Goal: Task Accomplishment & Management: Manage account settings

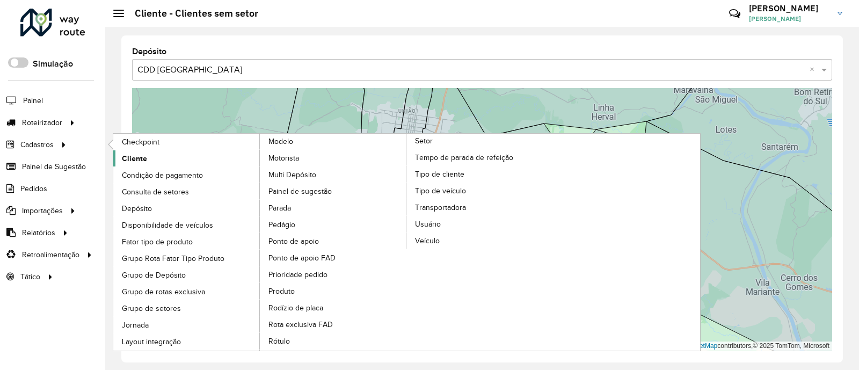
click at [163, 159] on link "Cliente" at bounding box center [186, 158] width 147 height 16
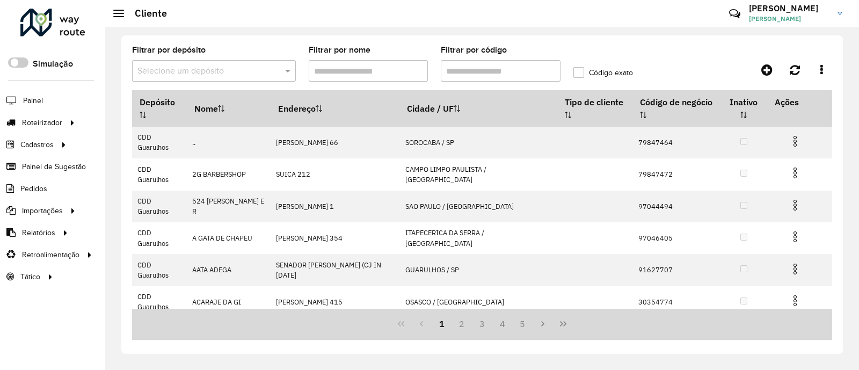
click at [216, 81] on div "Selecione um depósito" at bounding box center [214, 70] width 164 height 21
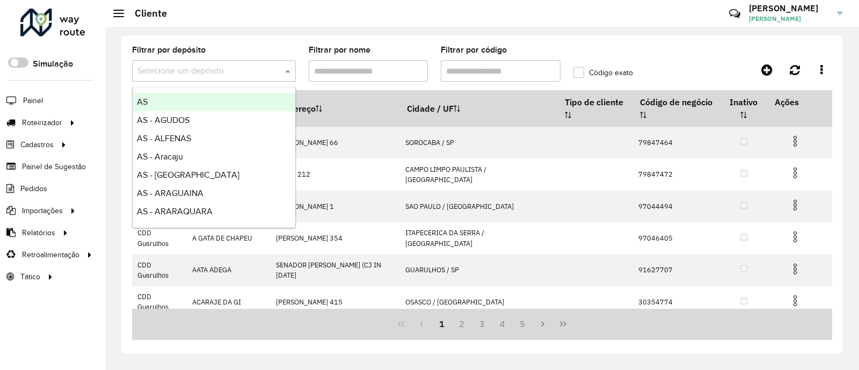
click at [214, 67] on input "text" at bounding box center [203, 71] width 132 height 13
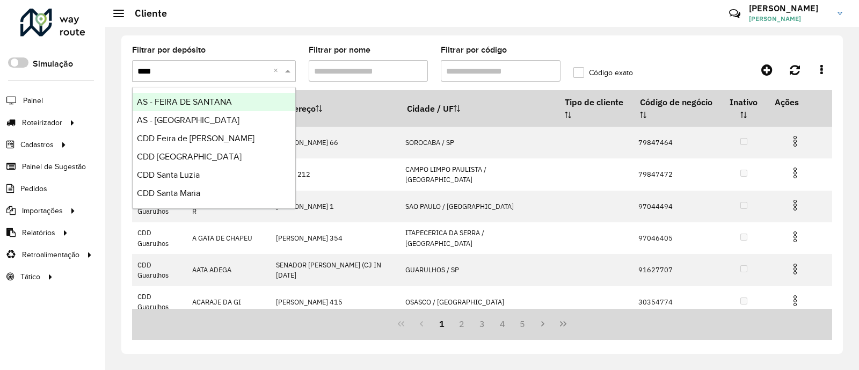
type input "*****"
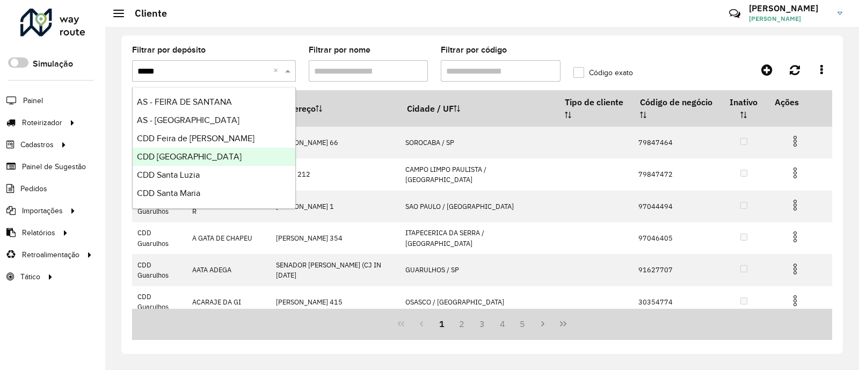
click at [208, 158] on span "CDD [GEOGRAPHIC_DATA]" at bounding box center [189, 156] width 105 height 9
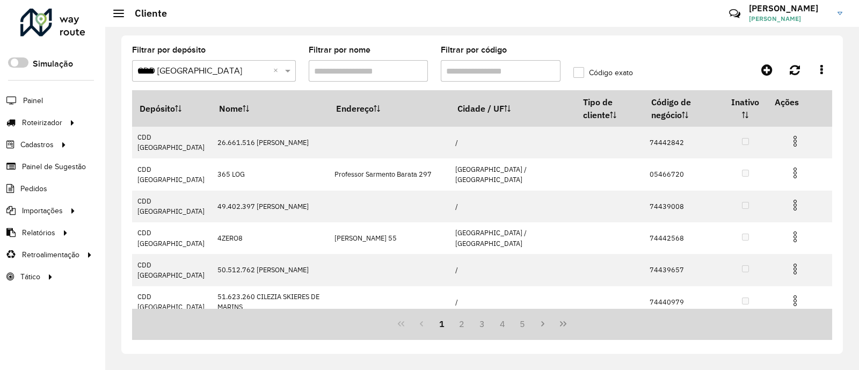
click at [504, 73] on input "Filtrar por código" at bounding box center [501, 70] width 120 height 21
paste input "****"
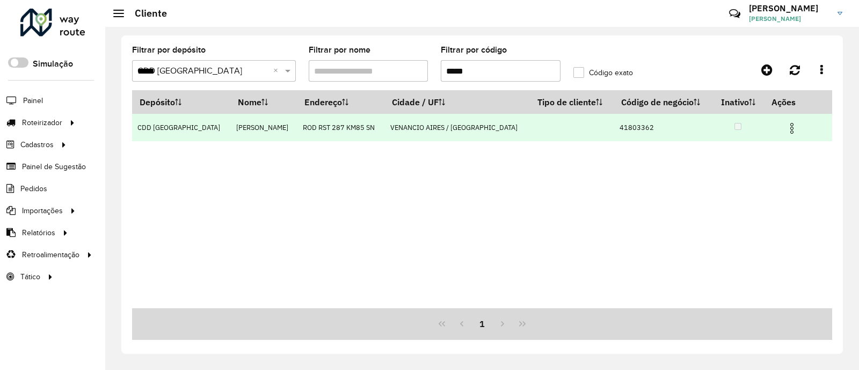
type input "*****"
click at [789, 130] on img at bounding box center [791, 128] width 13 height 13
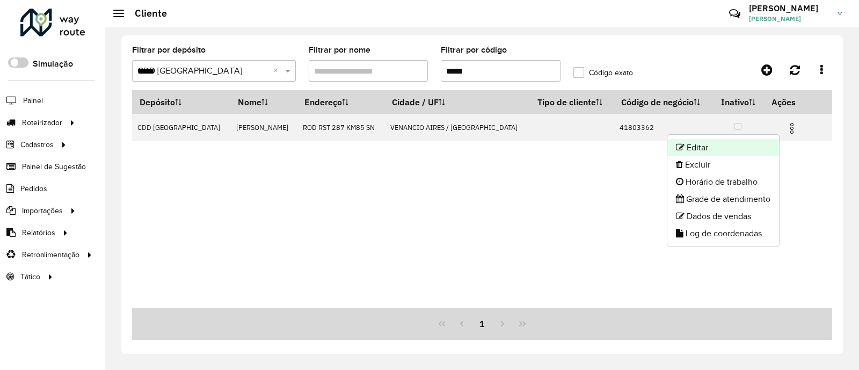
click at [736, 143] on li "Editar" at bounding box center [723, 147] width 112 height 17
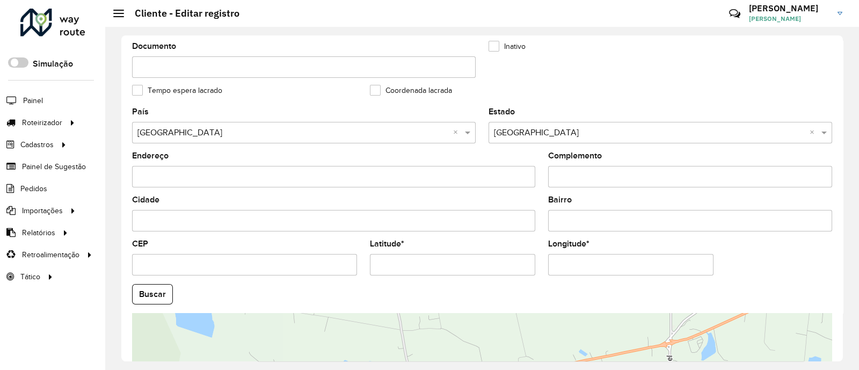
scroll to position [430, 0]
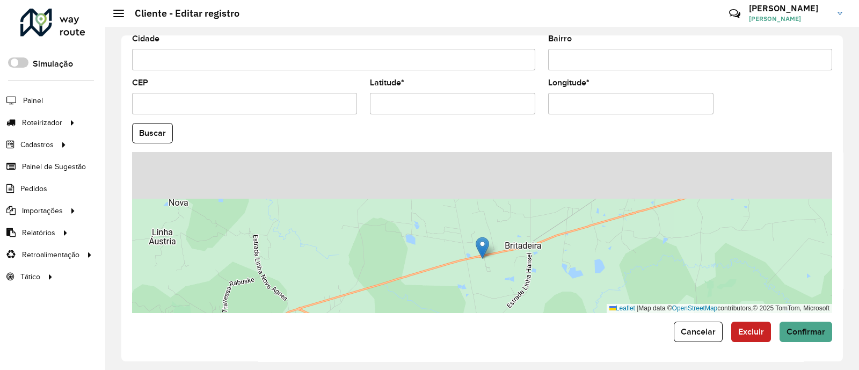
drag, startPoint x: 499, startPoint y: 205, endPoint x: 492, endPoint y: 295, distance: 91.0
click at [493, 302] on div "Leaflet | Map data © OpenStreetMap contributors,© 2025 TomTom, Microsoft" at bounding box center [482, 232] width 700 height 161
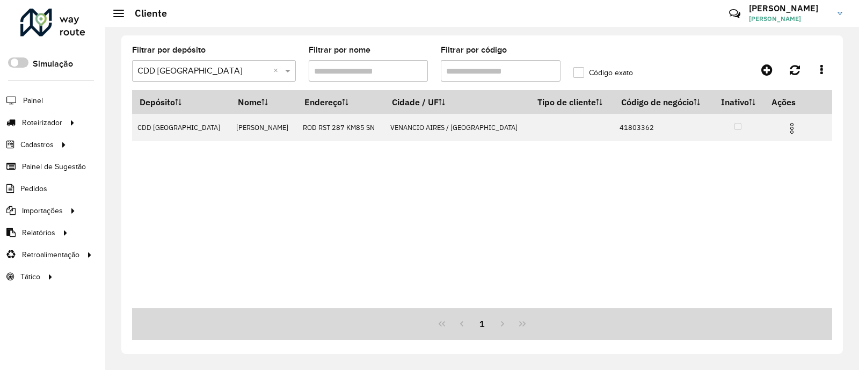
click at [479, 74] on input "Filtrar por código" at bounding box center [501, 70] width 120 height 21
click at [479, 74] on input "*****" at bounding box center [501, 70] width 120 height 21
paste input "text"
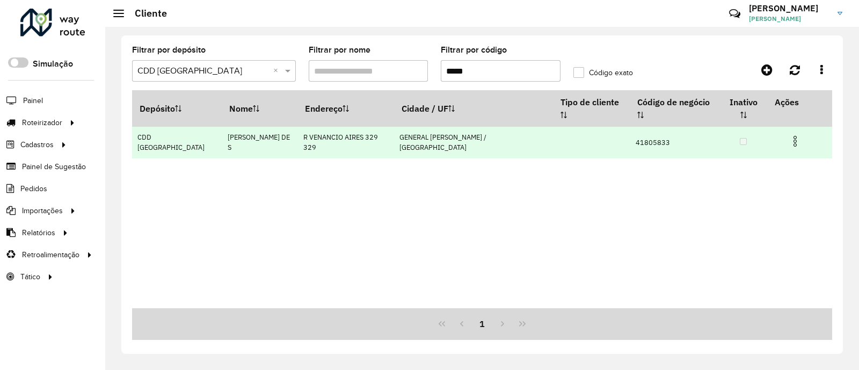
type input "*****"
click at [789, 135] on img at bounding box center [795, 141] width 13 height 13
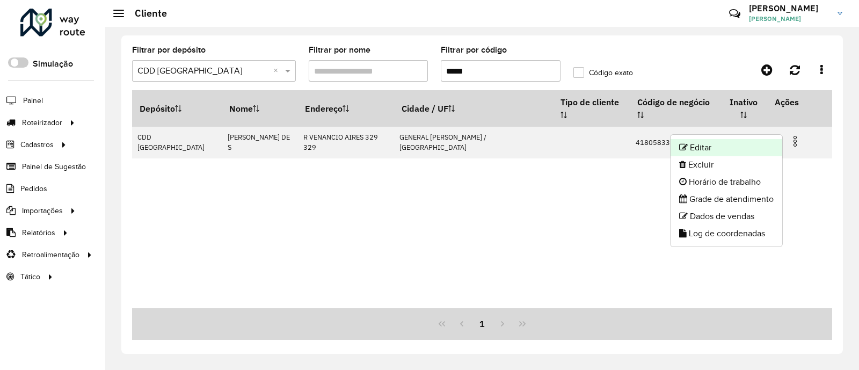
click at [709, 142] on li "Editar" at bounding box center [727, 147] width 112 height 17
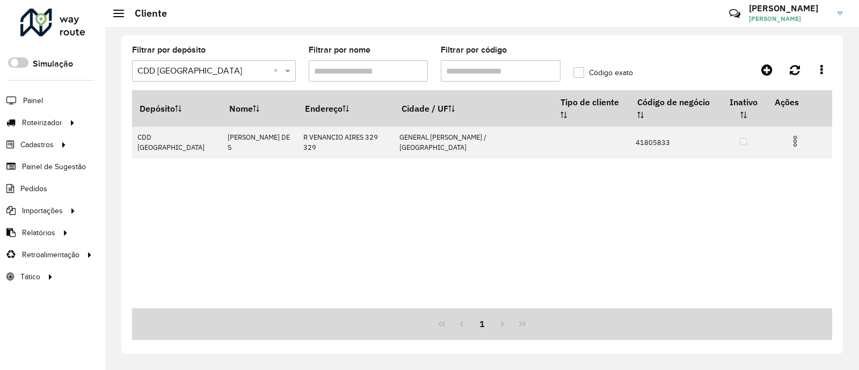
click at [463, 59] on div "Filtrar por código" at bounding box center [501, 63] width 120 height 35
click at [464, 75] on input "Filtrar por código" at bounding box center [501, 70] width 120 height 21
paste input "text"
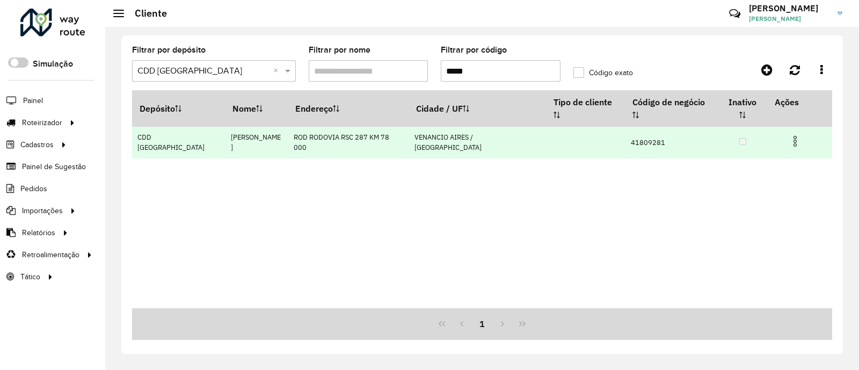
type input "*****"
click at [789, 135] on img at bounding box center [795, 141] width 13 height 13
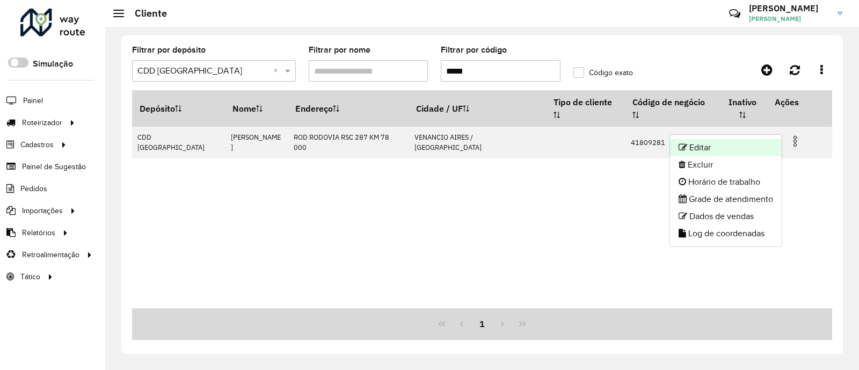
click at [722, 152] on li "Editar" at bounding box center [726, 147] width 112 height 17
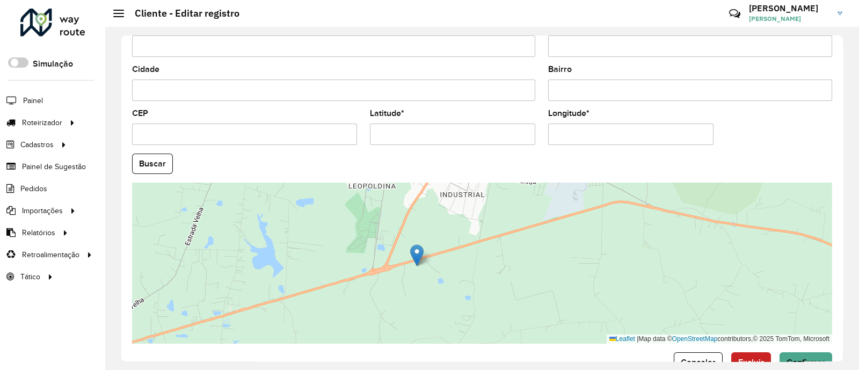
scroll to position [430, 0]
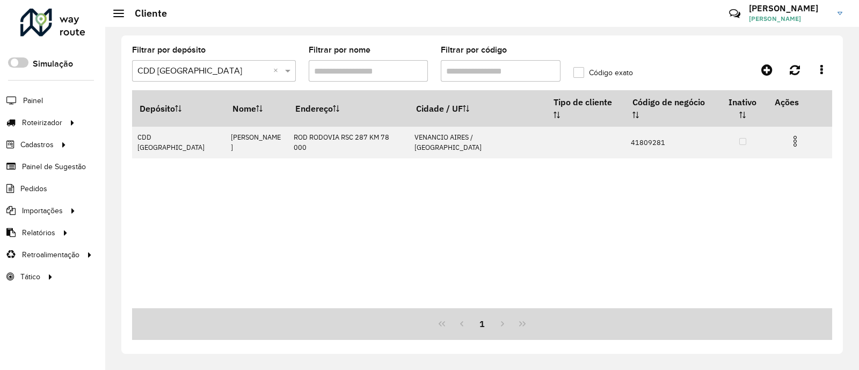
click at [467, 75] on input "Filtrar por código" at bounding box center [501, 70] width 120 height 21
paste input "text"
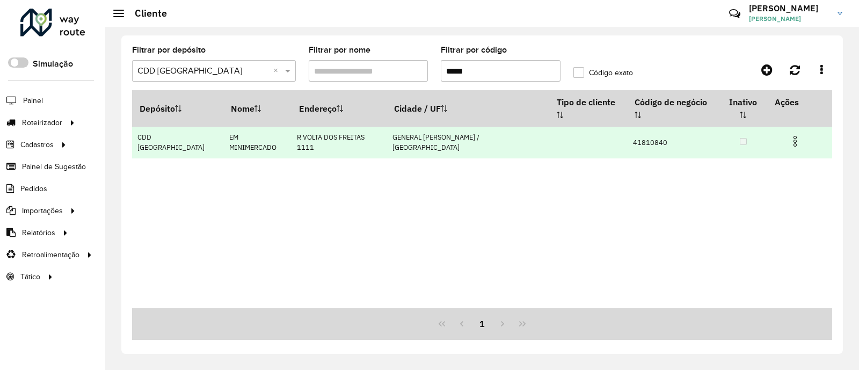
type input "*****"
click at [790, 135] on img at bounding box center [795, 141] width 13 height 13
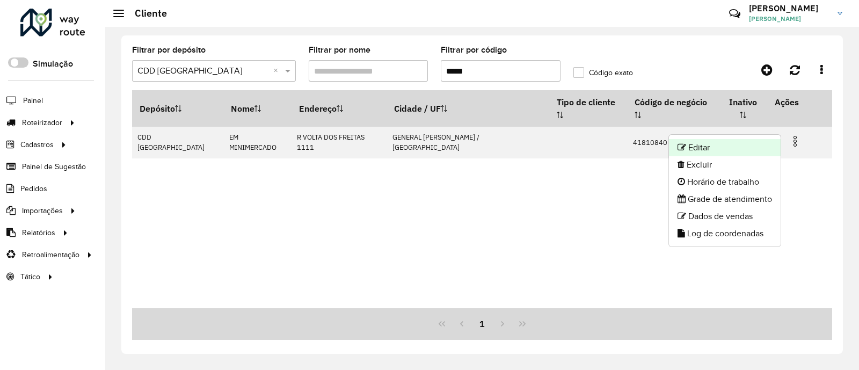
click at [731, 146] on li "Editar" at bounding box center [725, 147] width 112 height 17
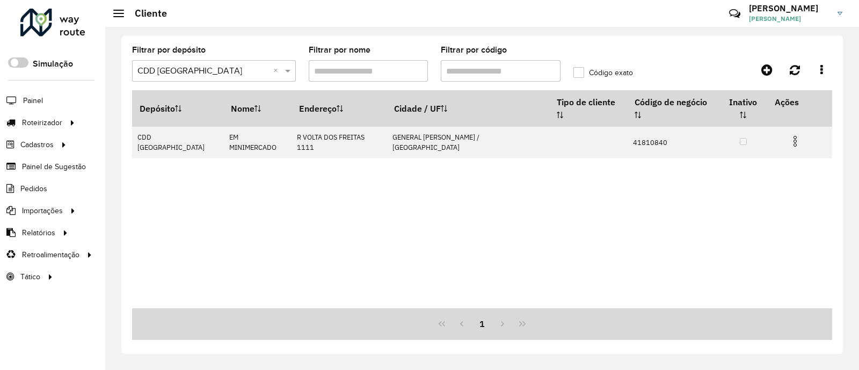
click at [463, 74] on input "Filtrar por código" at bounding box center [501, 70] width 120 height 21
paste input "text"
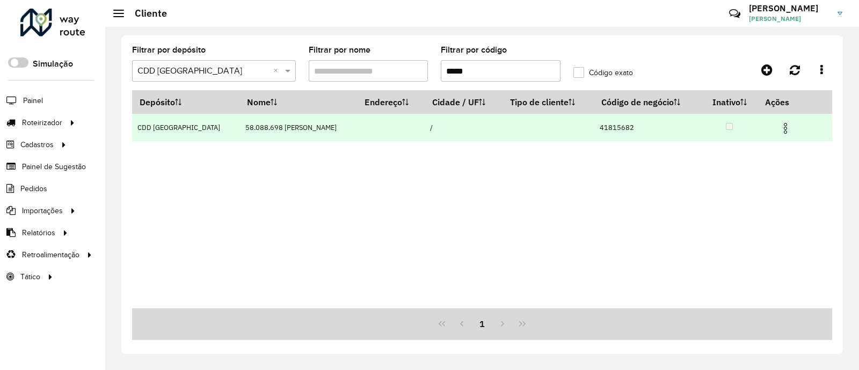
type input "*****"
click at [787, 130] on img at bounding box center [785, 128] width 13 height 13
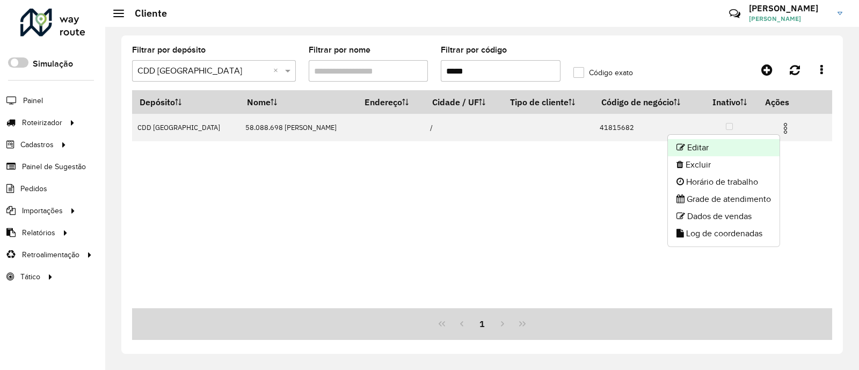
click at [713, 154] on li "Editar" at bounding box center [724, 147] width 112 height 17
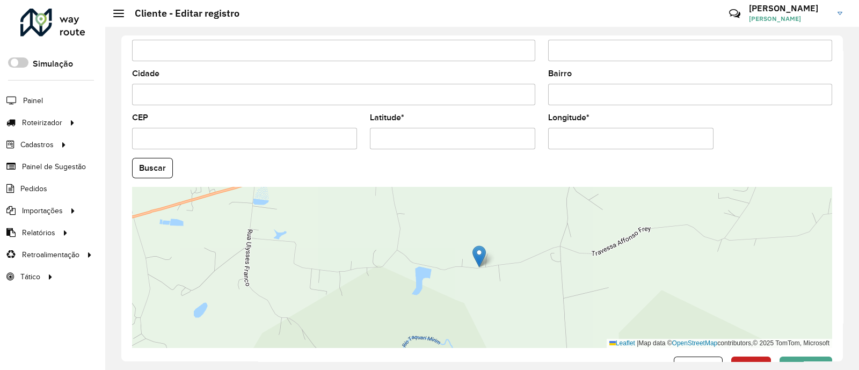
scroll to position [430, 0]
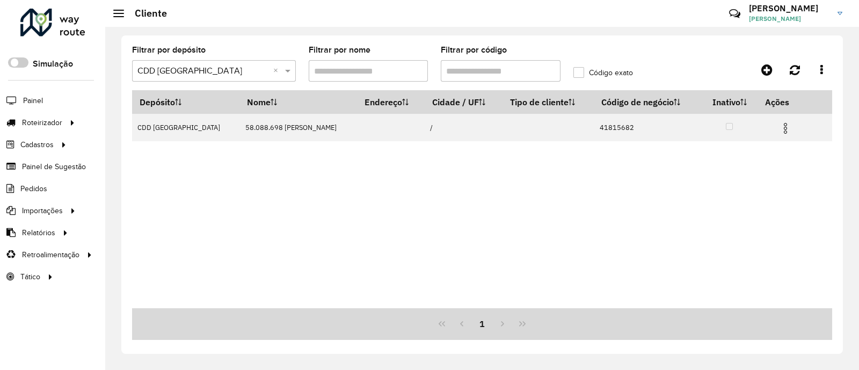
click at [497, 72] on input "Filtrar por código" at bounding box center [501, 70] width 120 height 21
paste input "text"
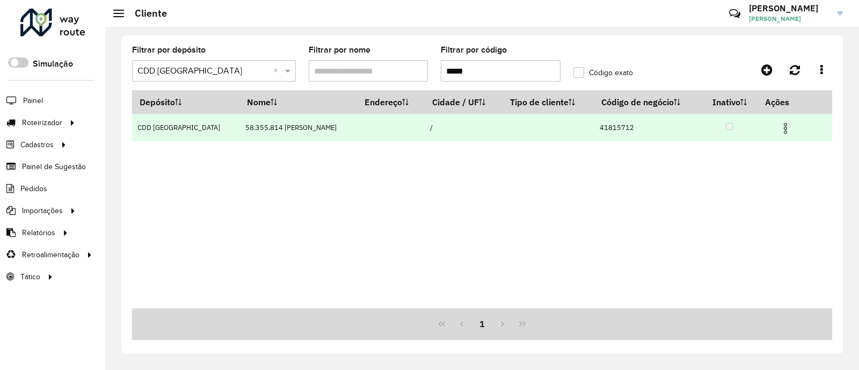
type input "*****"
click at [789, 128] on img at bounding box center [785, 128] width 13 height 13
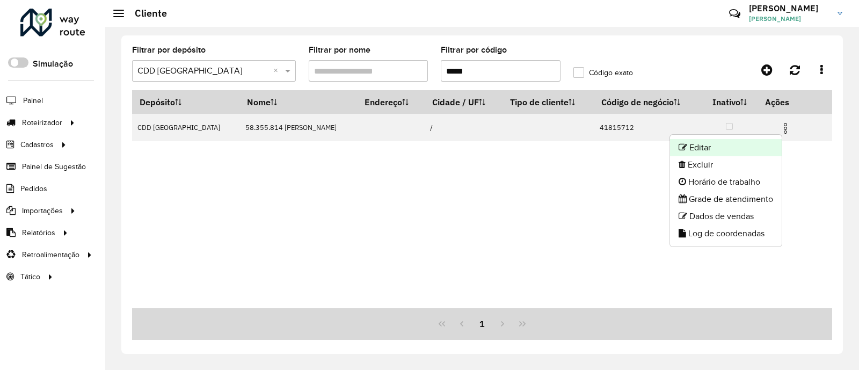
click at [704, 147] on li "Editar" at bounding box center [726, 147] width 112 height 17
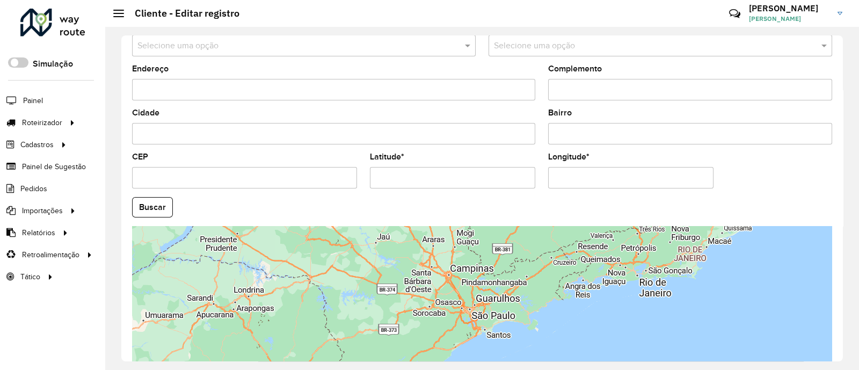
scroll to position [430, 0]
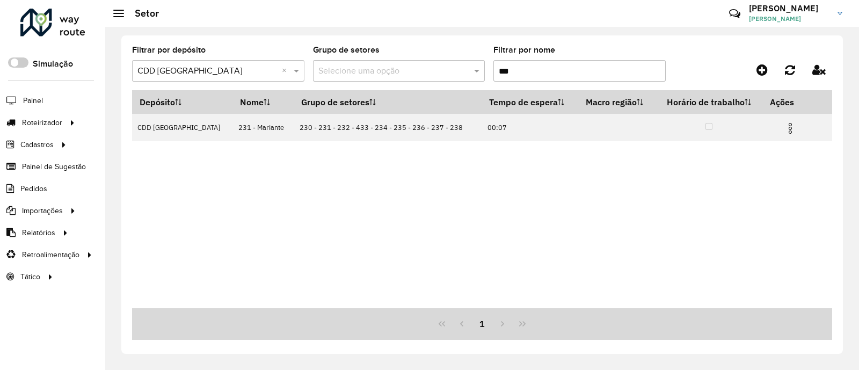
click at [522, 77] on input "***" at bounding box center [579, 70] width 172 height 21
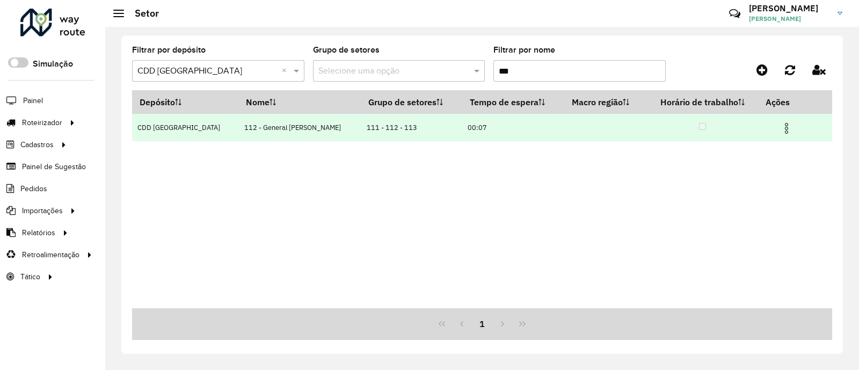
type input "***"
click at [782, 131] on img at bounding box center [786, 128] width 13 height 13
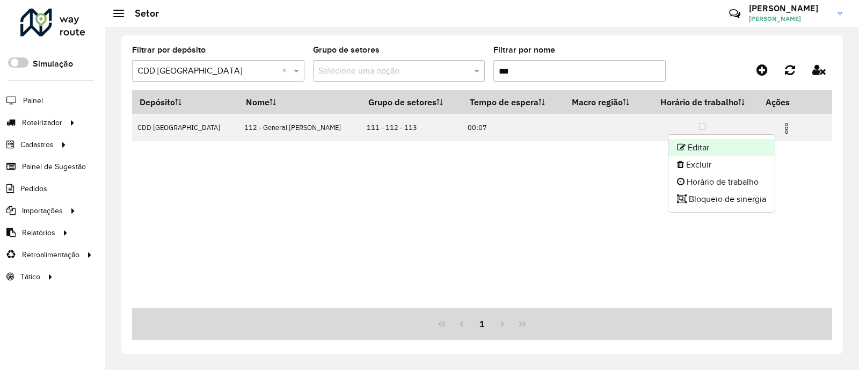
click at [712, 145] on li "Editar" at bounding box center [721, 147] width 106 height 17
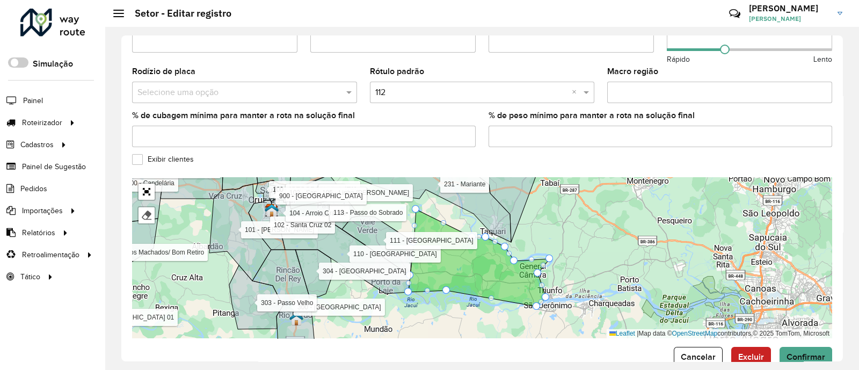
scroll to position [358, 0]
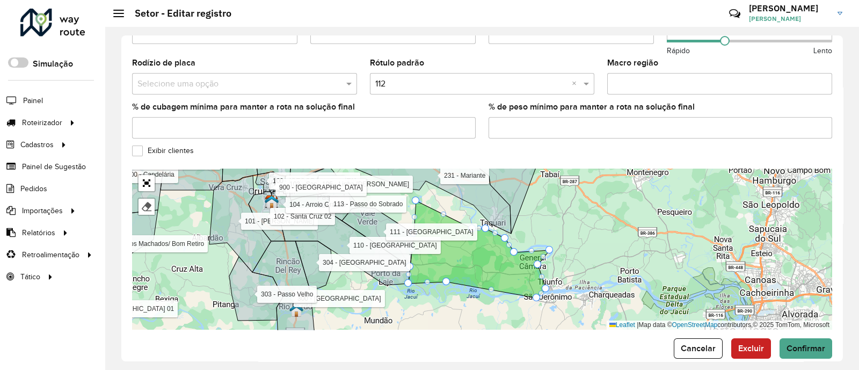
click at [137, 145] on label "Exibir clientes" at bounding box center [163, 150] width 62 height 11
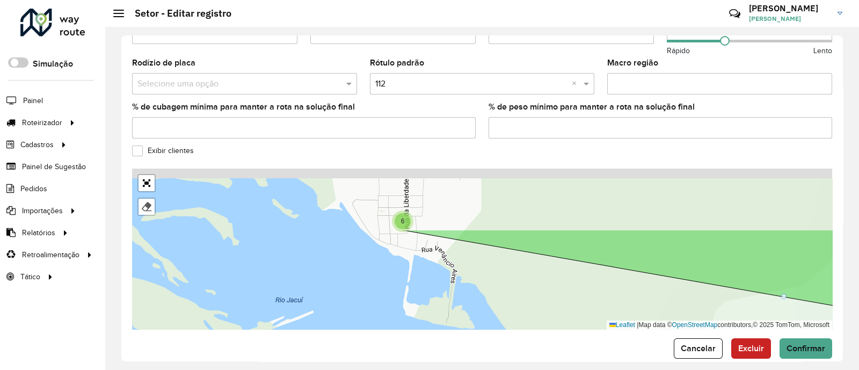
drag, startPoint x: 422, startPoint y: 251, endPoint x: 421, endPoint y: 325, distance: 74.1
click at [424, 342] on form "Depósito * Selecione um depósito × CDD Santa Cruz do Sul Nome * Veículos RDZ5E8…" at bounding box center [482, 24] width 700 height 670
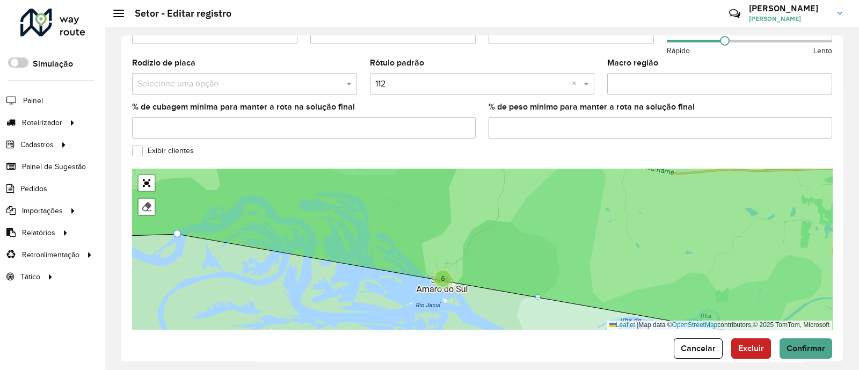
click at [537, 294] on div at bounding box center [537, 296] width 5 height 5
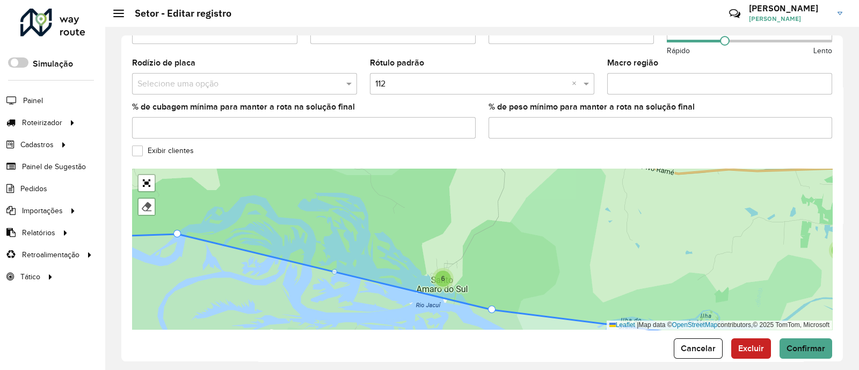
drag, startPoint x: 537, startPoint y: 287, endPoint x: 490, endPoint y: 300, distance: 48.5
click at [797, 338] on button "Confirmar" at bounding box center [806, 348] width 53 height 20
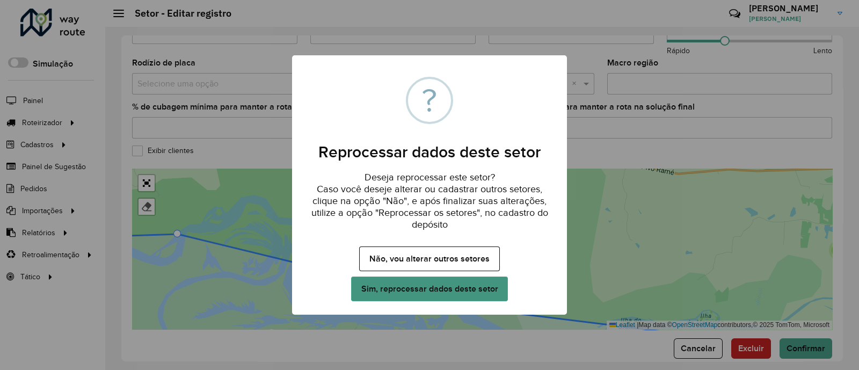
click at [450, 283] on button "Sim, reprocessar dados deste setor" at bounding box center [429, 289] width 157 height 25
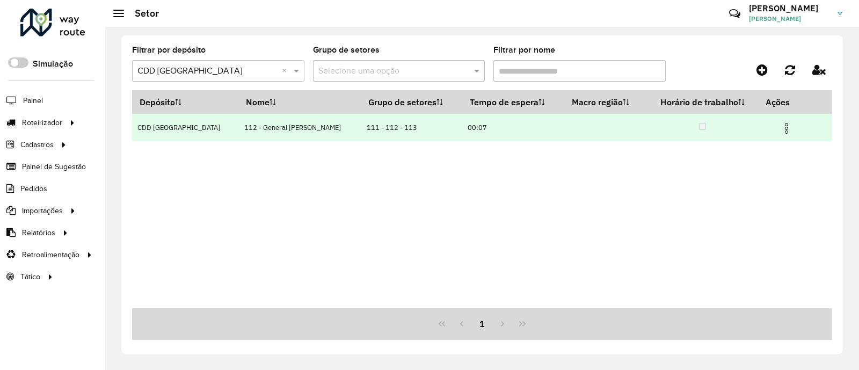
click at [777, 137] on td at bounding box center [791, 127] width 64 height 27
click at [781, 131] on img at bounding box center [786, 128] width 13 height 13
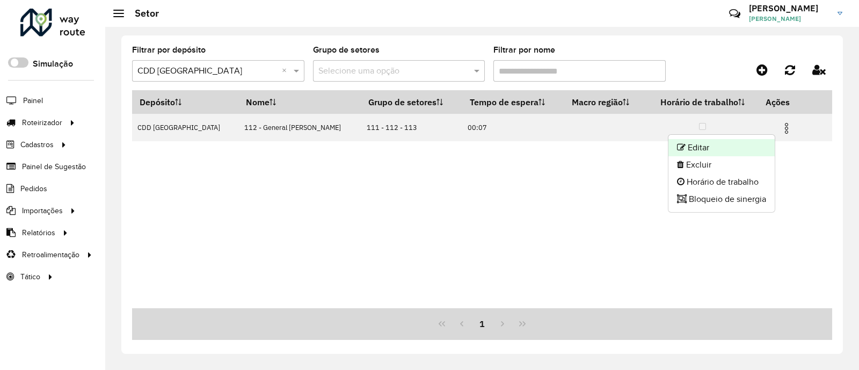
click at [686, 146] on li "Editar" at bounding box center [721, 147] width 106 height 17
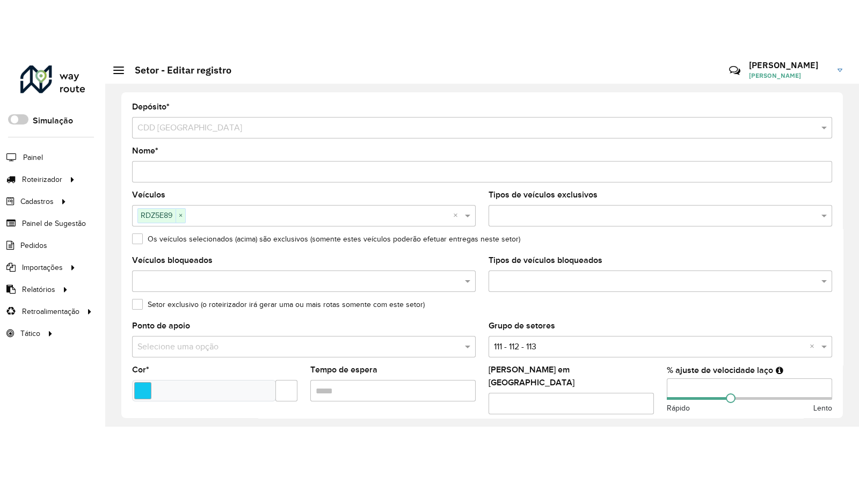
scroll to position [368, 0]
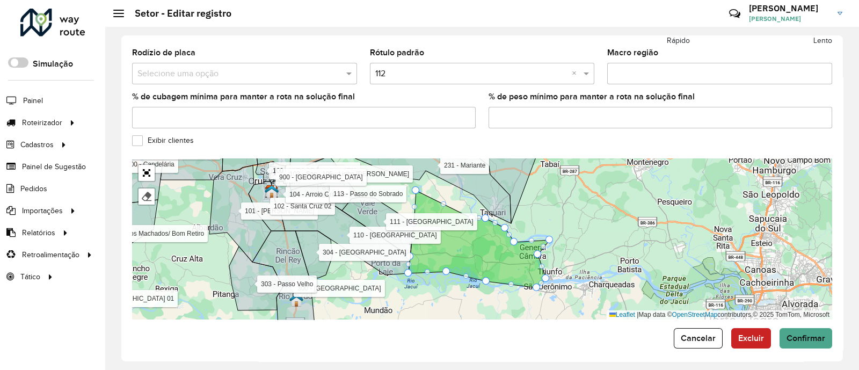
click at [140, 136] on label "Exibir clientes" at bounding box center [163, 140] width 62 height 11
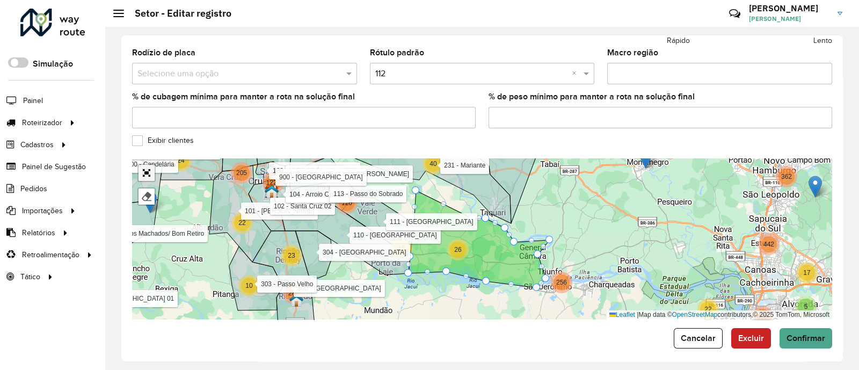
click at [148, 165] on link "Abrir mapa em tela cheia" at bounding box center [147, 173] width 16 height 16
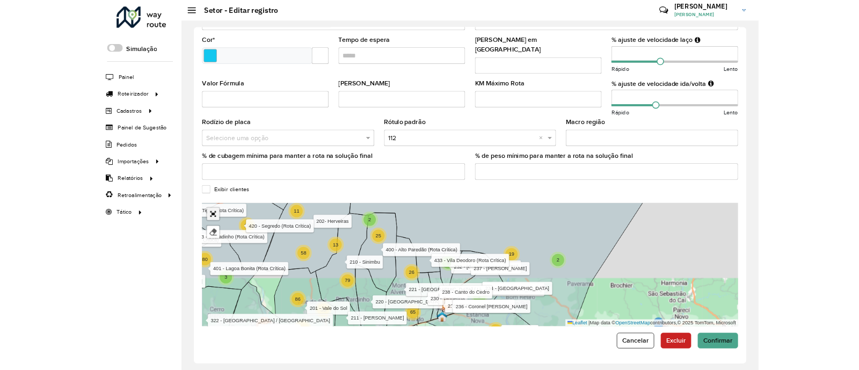
scroll to position [85, 0]
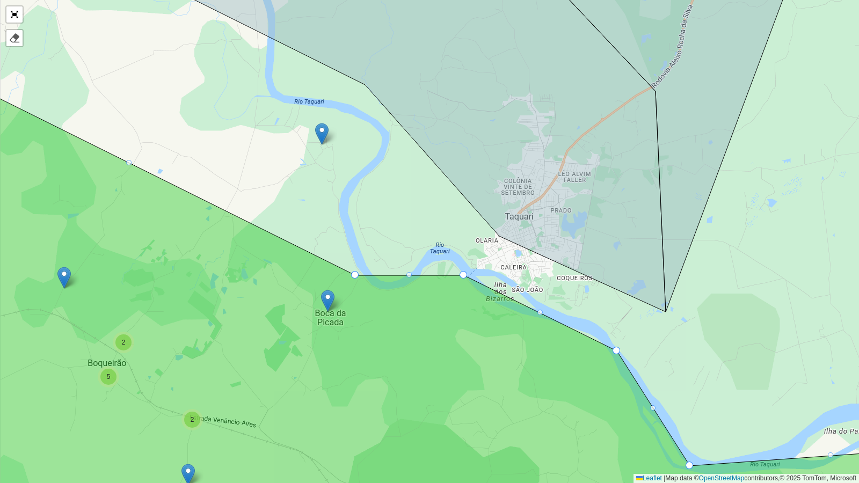
click at [355, 275] on div at bounding box center [355, 275] width 8 height 8
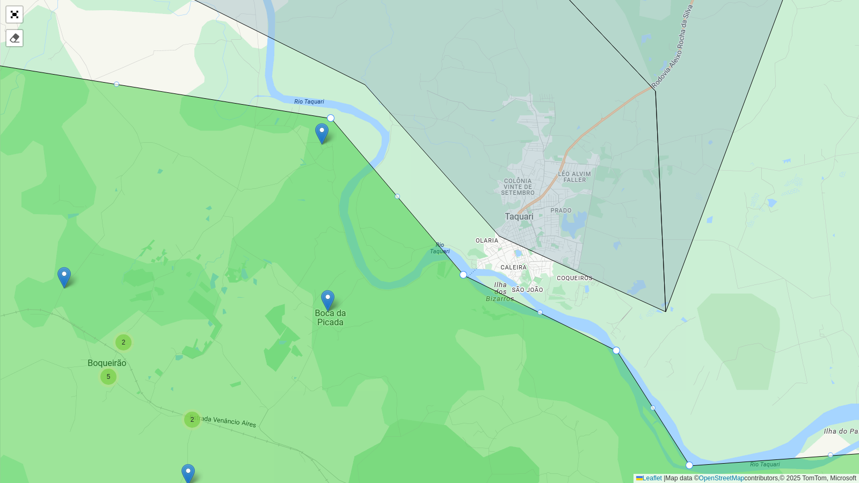
drag, startPoint x: 355, startPoint y: 274, endPoint x: 331, endPoint y: 117, distance: 158.6
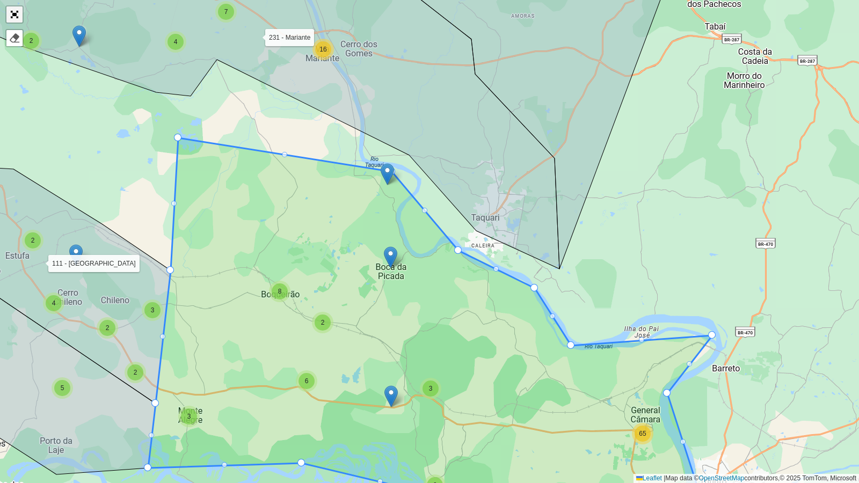
click at [16, 11] on link "Abrir mapa em tela cheia" at bounding box center [14, 14] width 16 height 16
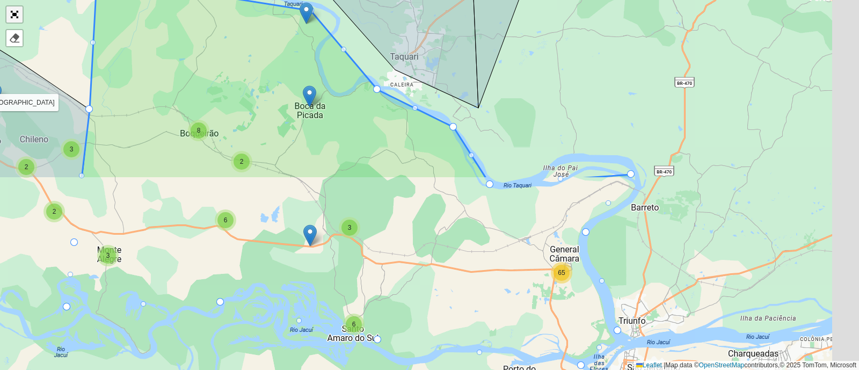
scroll to position [368, 0]
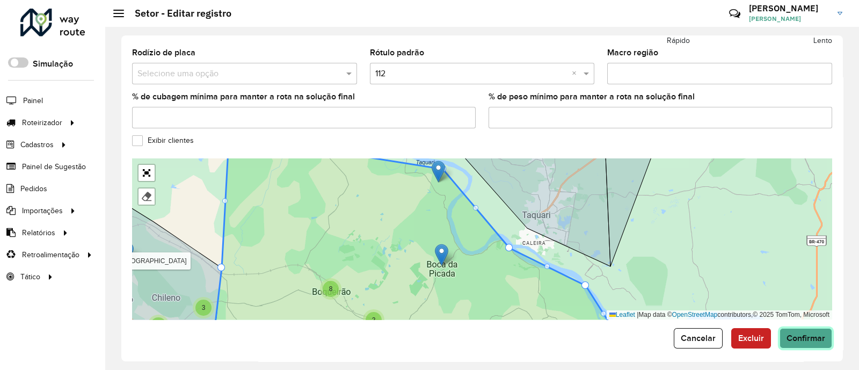
click at [817, 333] on span "Confirmar" at bounding box center [806, 337] width 39 height 9
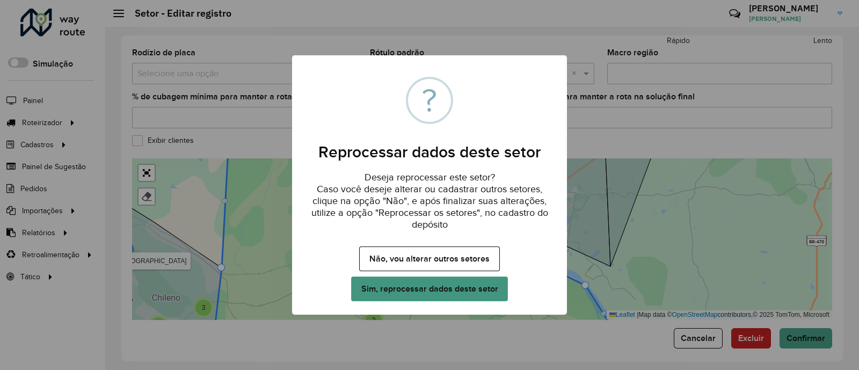
click at [440, 285] on button "Sim, reprocessar dados deste setor" at bounding box center [429, 289] width 157 height 25
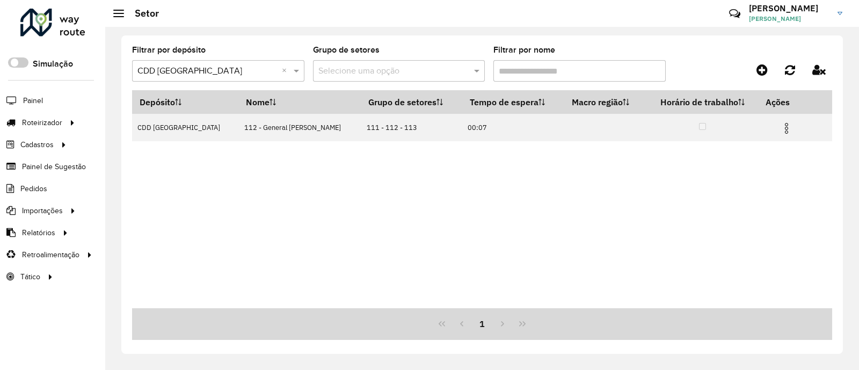
click at [521, 68] on input "Filtrar por nome" at bounding box center [579, 70] width 172 height 21
click at [521, 68] on input "***" at bounding box center [579, 70] width 172 height 21
paste input "**"
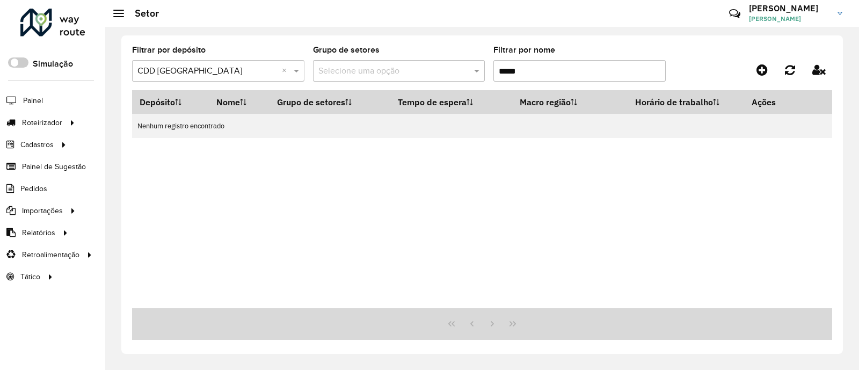
type input "*****"
